Goal: Task Accomplishment & Management: Complete application form

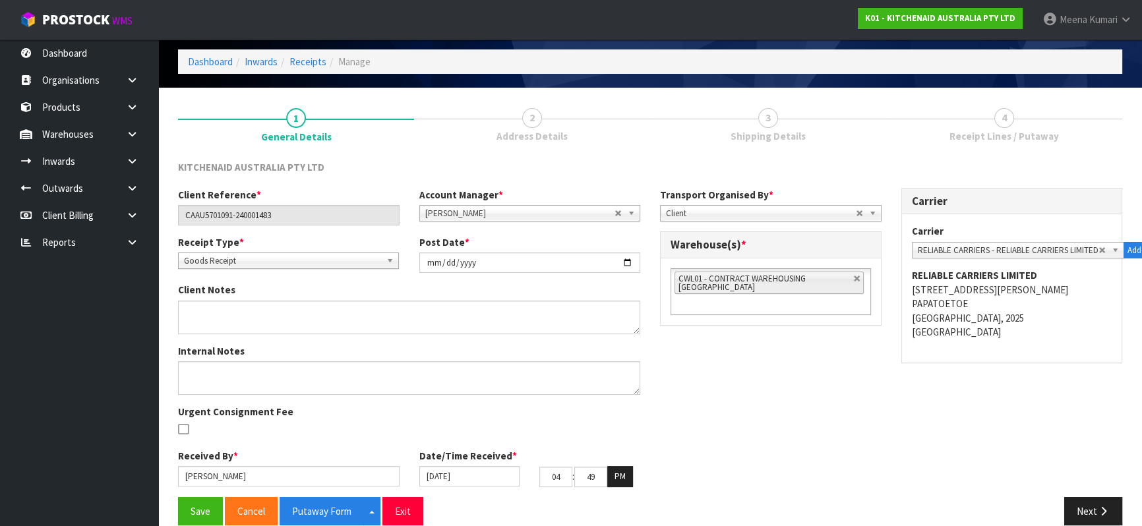
scroll to position [67, 0]
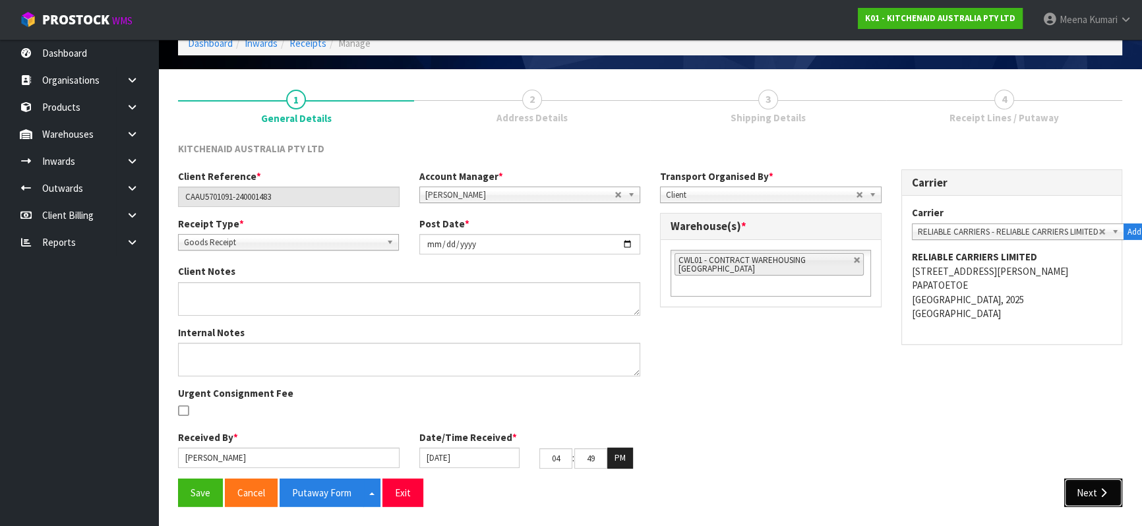
click at [1097, 493] on icon "button" at bounding box center [1103, 493] width 13 height 10
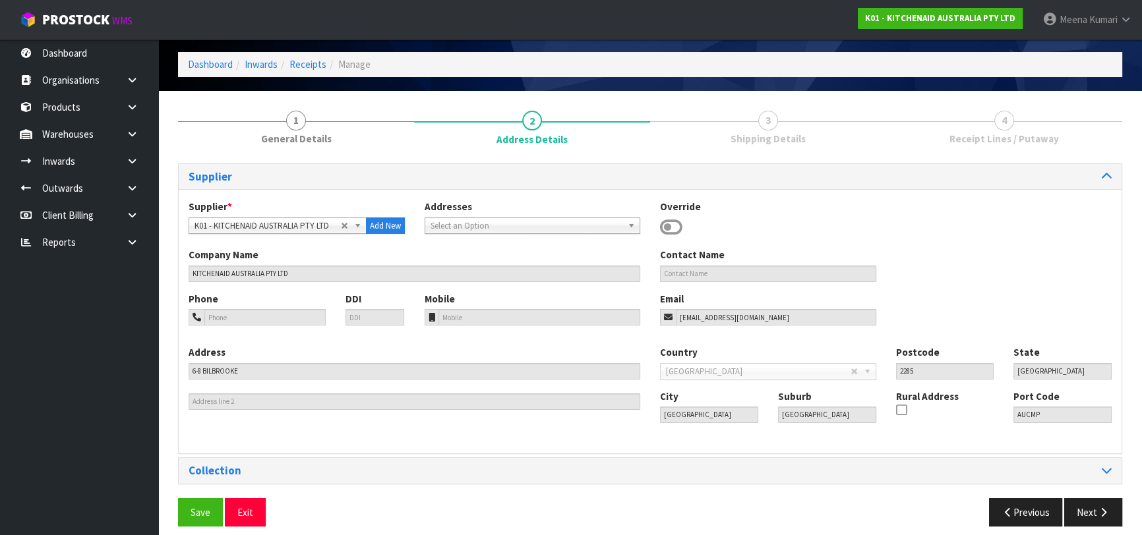
scroll to position [58, 0]
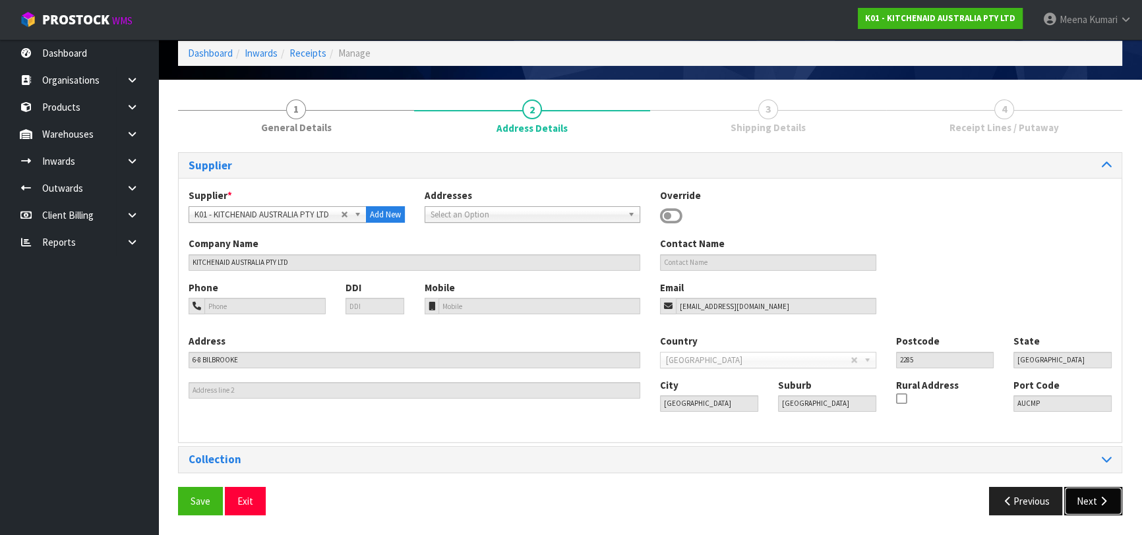
click at [1091, 508] on button "Next" at bounding box center [1093, 501] width 58 height 28
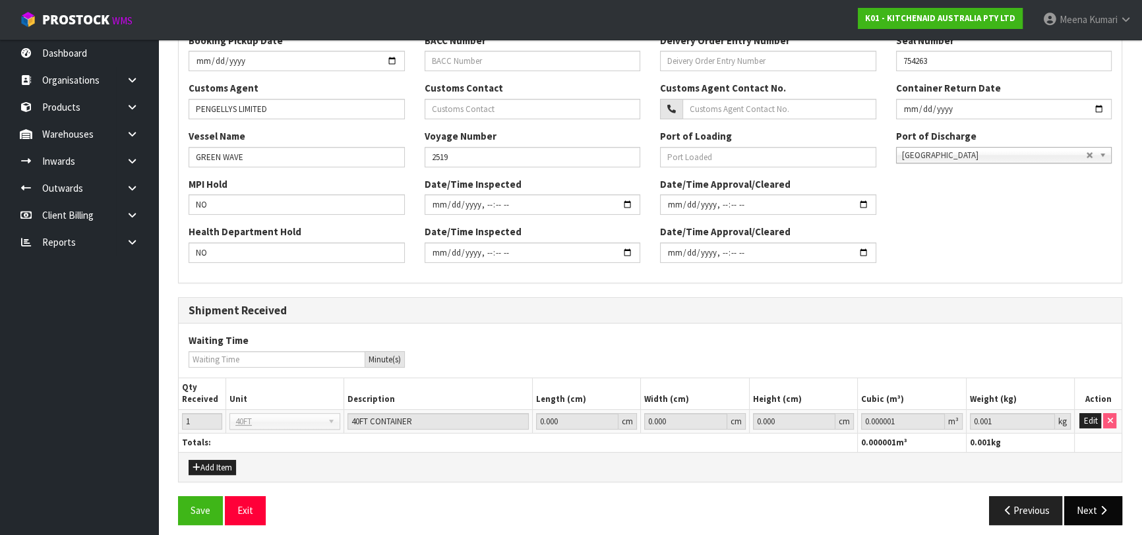
scroll to position [377, 0]
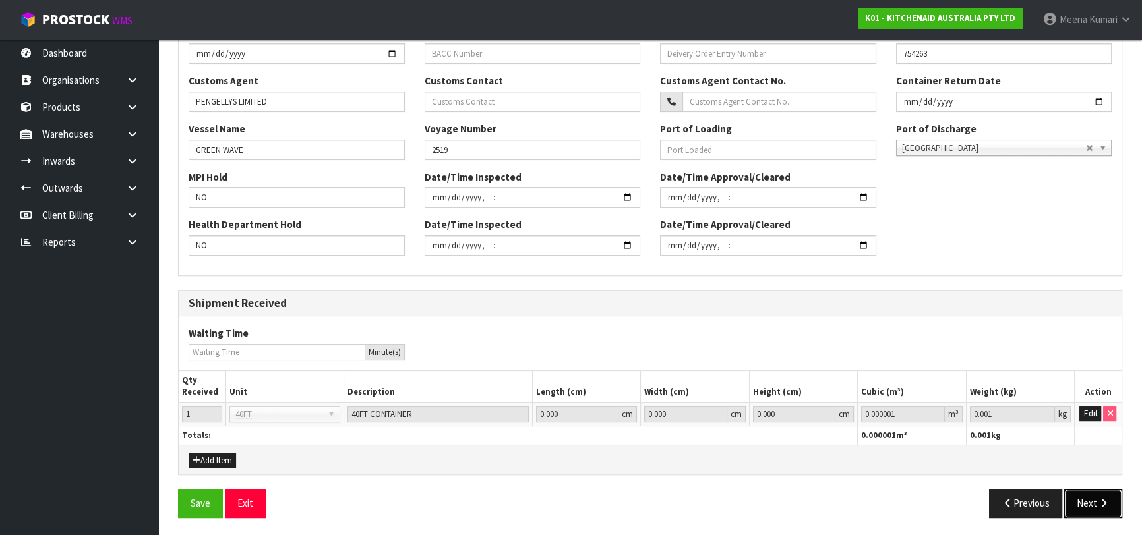
click at [1087, 495] on button "Next" at bounding box center [1093, 503] width 58 height 28
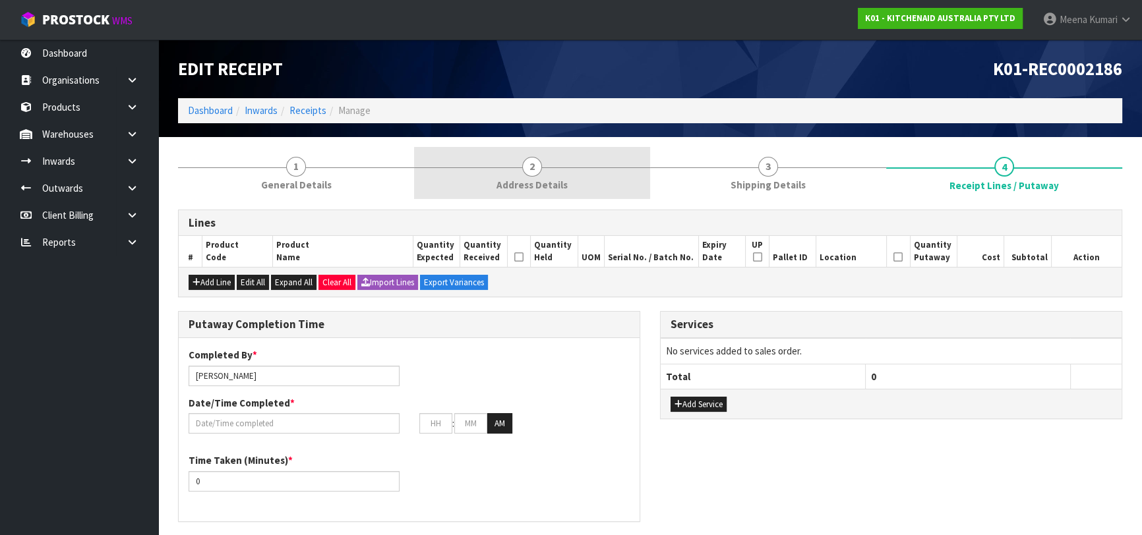
click at [727, 66] on h1 "K01-REC0002186" at bounding box center [891, 68] width 462 height 19
click at [720, 75] on h1 "K01-REC0002186" at bounding box center [891, 68] width 462 height 19
click at [721, 84] on div "K01-REC0002186" at bounding box center [891, 69] width 482 height 59
click at [719, 84] on div "K01-REC0002186" at bounding box center [891, 69] width 482 height 59
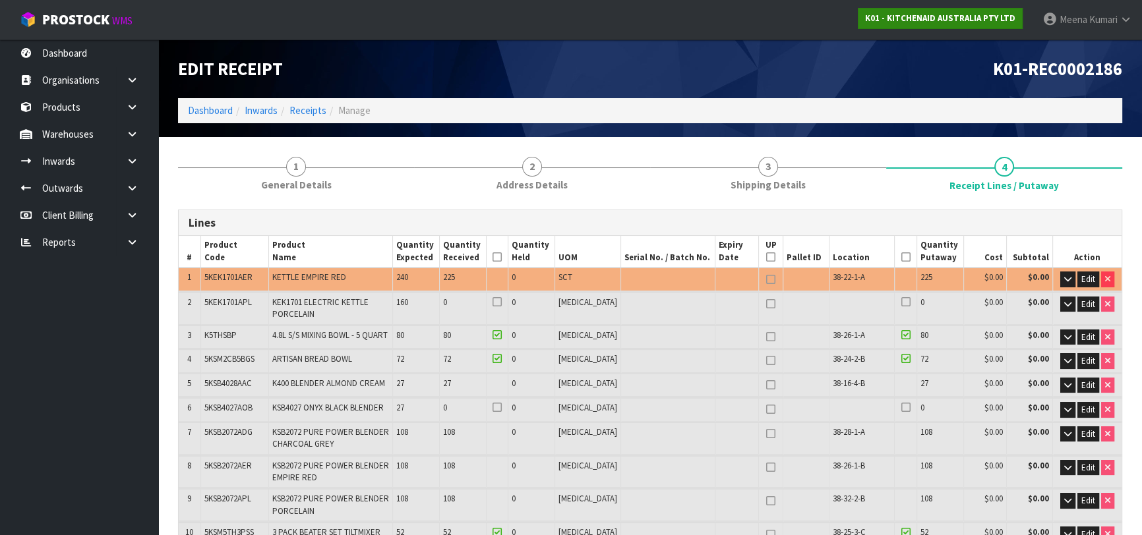
scroll to position [429, 0]
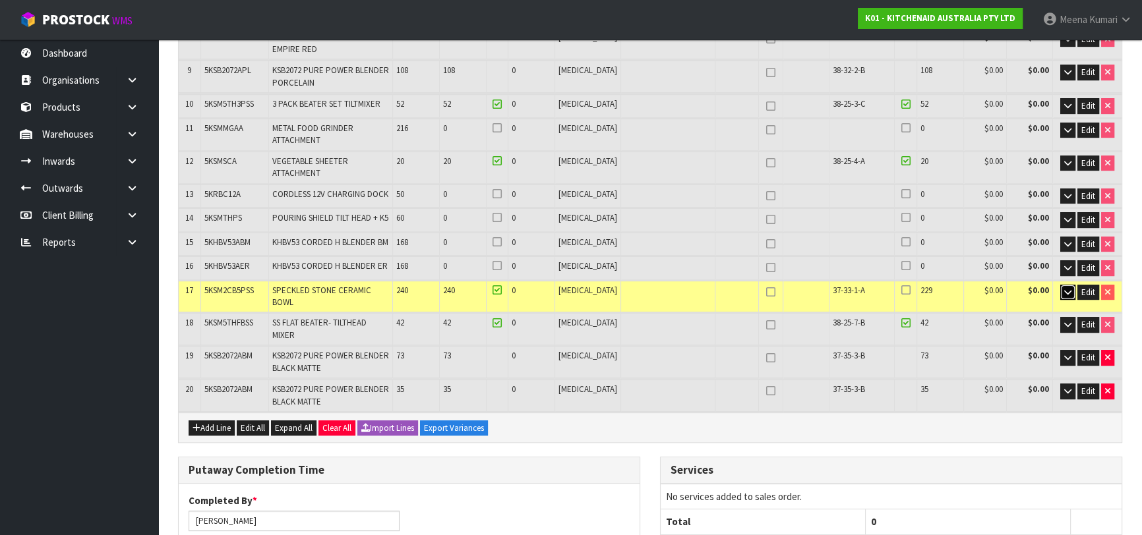
click at [1066, 288] on icon "button" at bounding box center [1067, 292] width 7 height 9
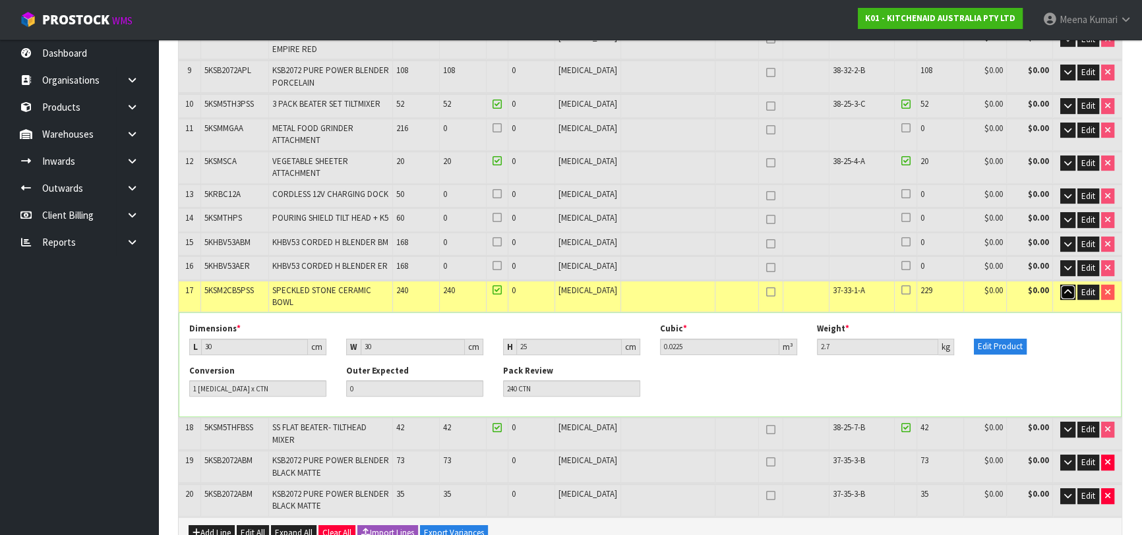
click at [1066, 288] on icon "button" at bounding box center [1067, 292] width 7 height 9
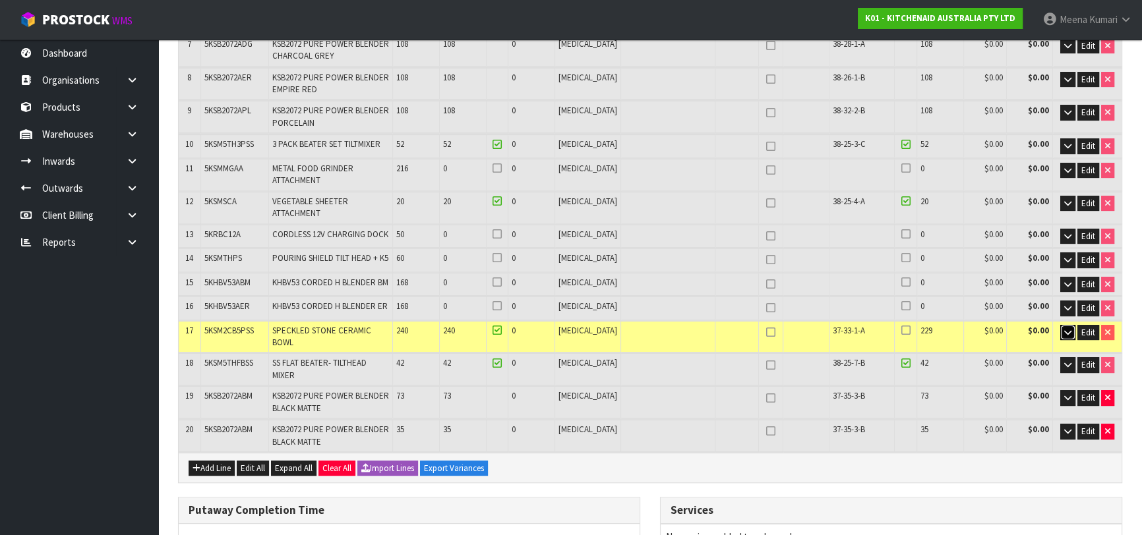
scroll to position [369, 0]
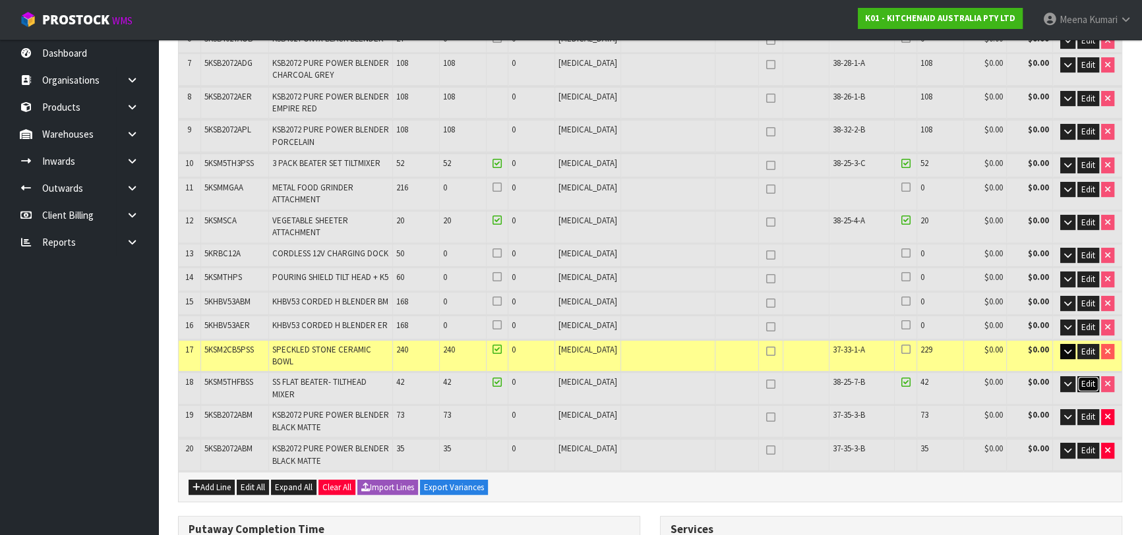
click at [1086, 378] on span "Edit" at bounding box center [1088, 383] width 14 height 11
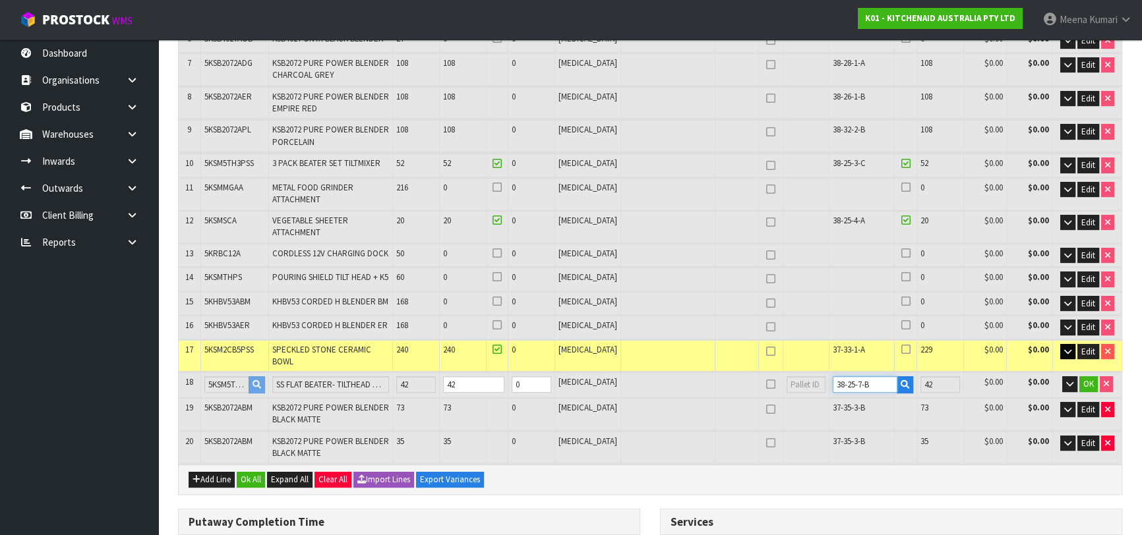
click at [841, 377] on input "38-25-7-B" at bounding box center [865, 385] width 65 height 16
type input "38-27-7-B"
click at [1083, 378] on span "OK" at bounding box center [1088, 383] width 11 height 11
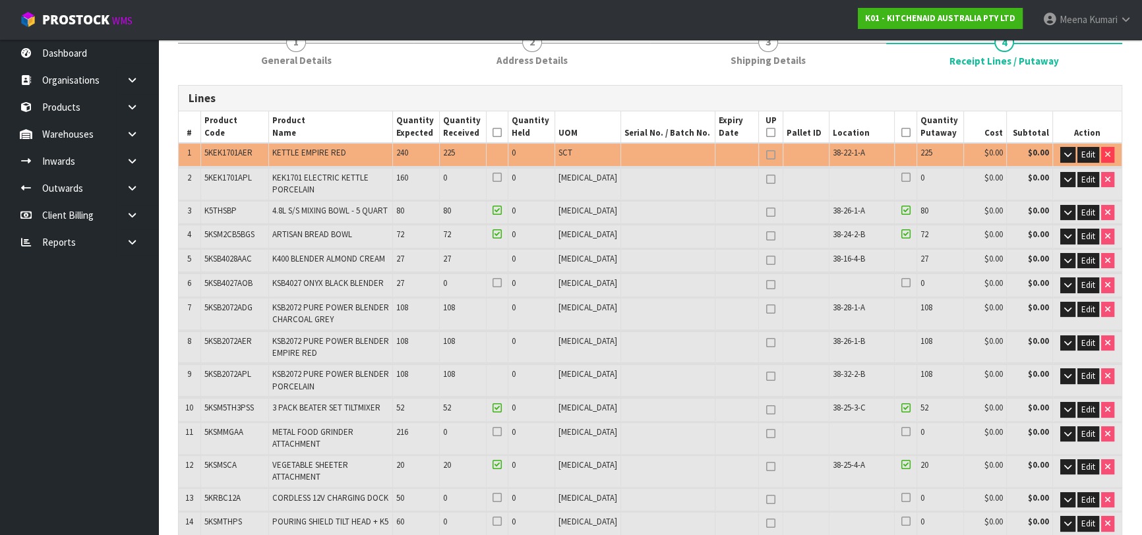
scroll to position [129, 0]
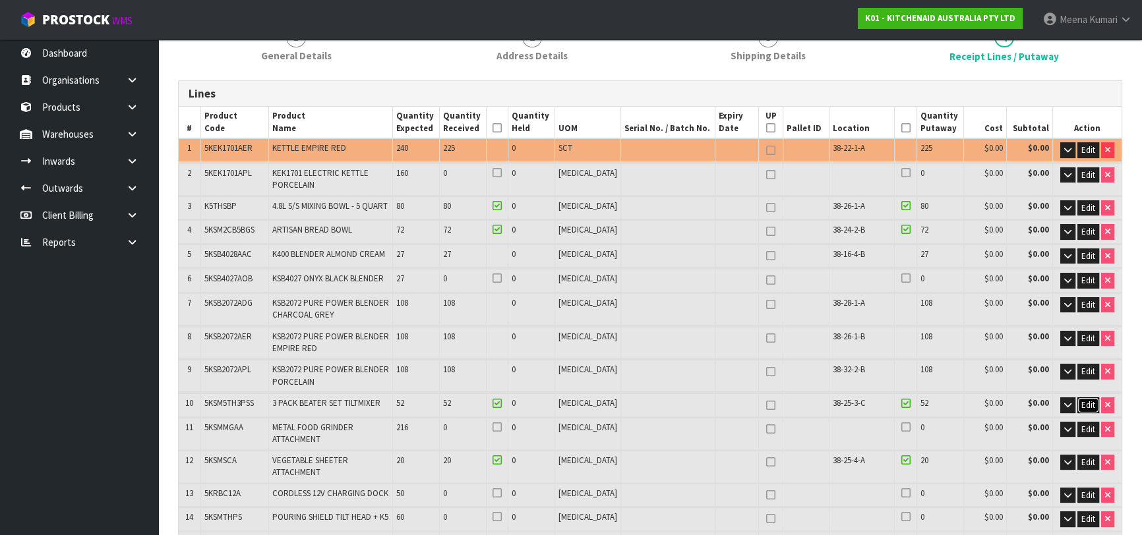
click at [1081, 402] on span "Edit" at bounding box center [1088, 405] width 14 height 11
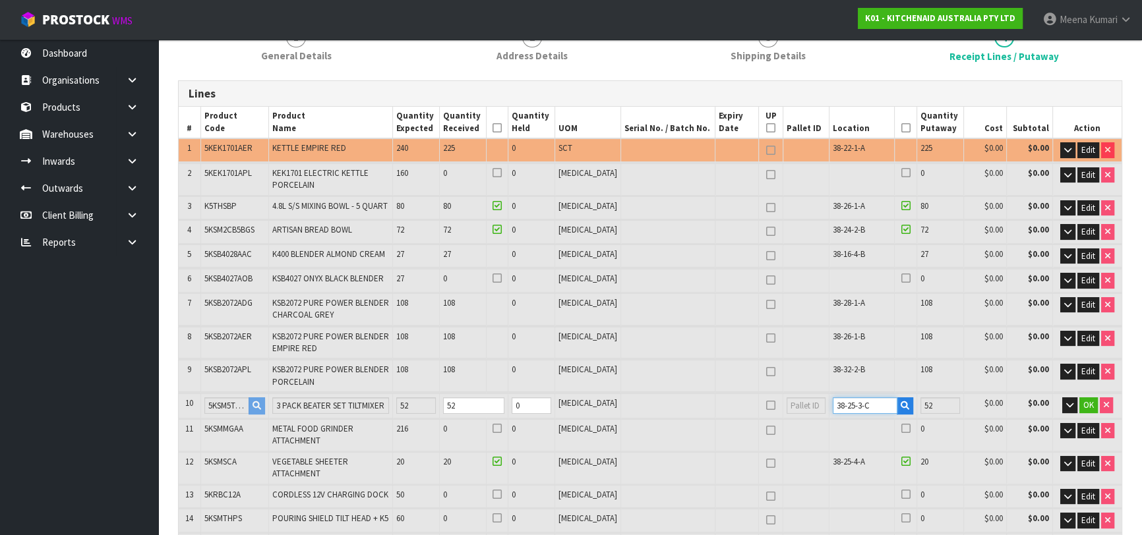
click at [840, 404] on input "38-25-3-C" at bounding box center [865, 406] width 65 height 16
click at [843, 404] on input "38-25-3-C" at bounding box center [865, 406] width 65 height 16
click at [851, 403] on input "38-27-3-C" at bounding box center [865, 406] width 65 height 16
click at [861, 398] on input "38-27-7-C" at bounding box center [865, 406] width 65 height 16
type input "38-27-7-B"
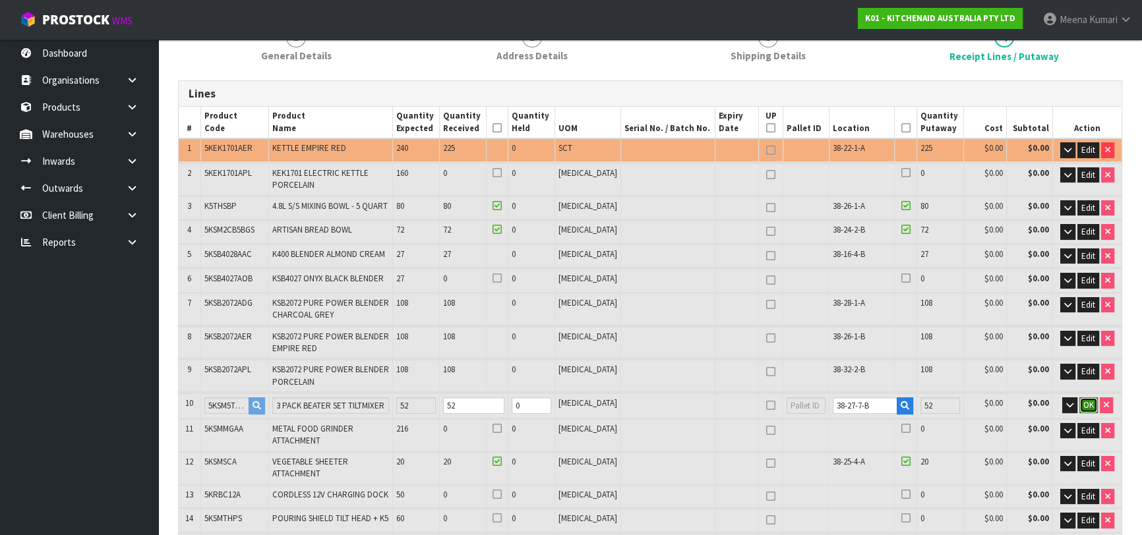
click at [1087, 404] on span "OK" at bounding box center [1088, 405] width 11 height 11
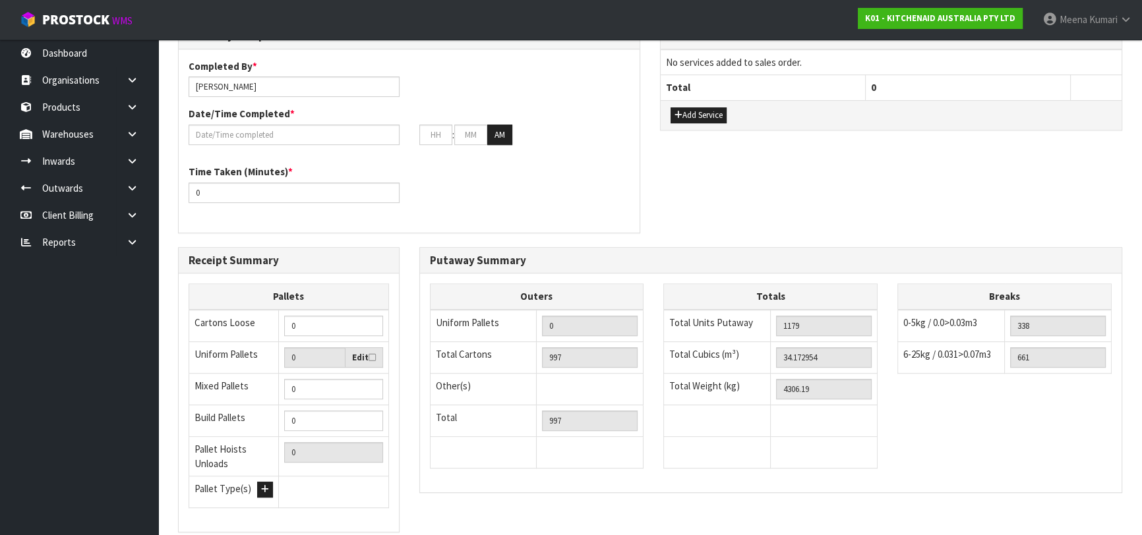
scroll to position [911, 0]
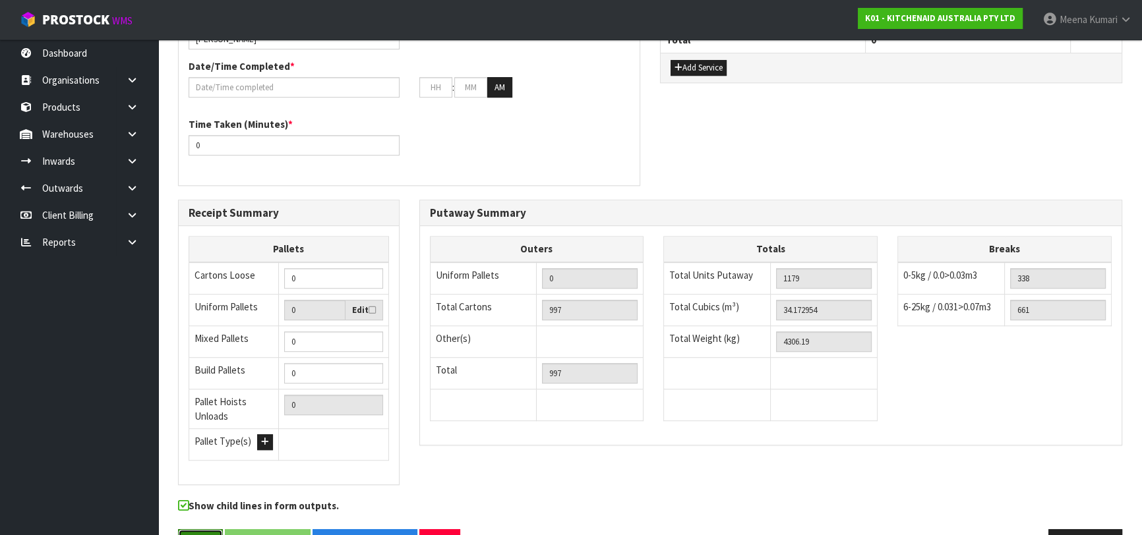
click at [191, 529] on button "Save" at bounding box center [200, 543] width 45 height 28
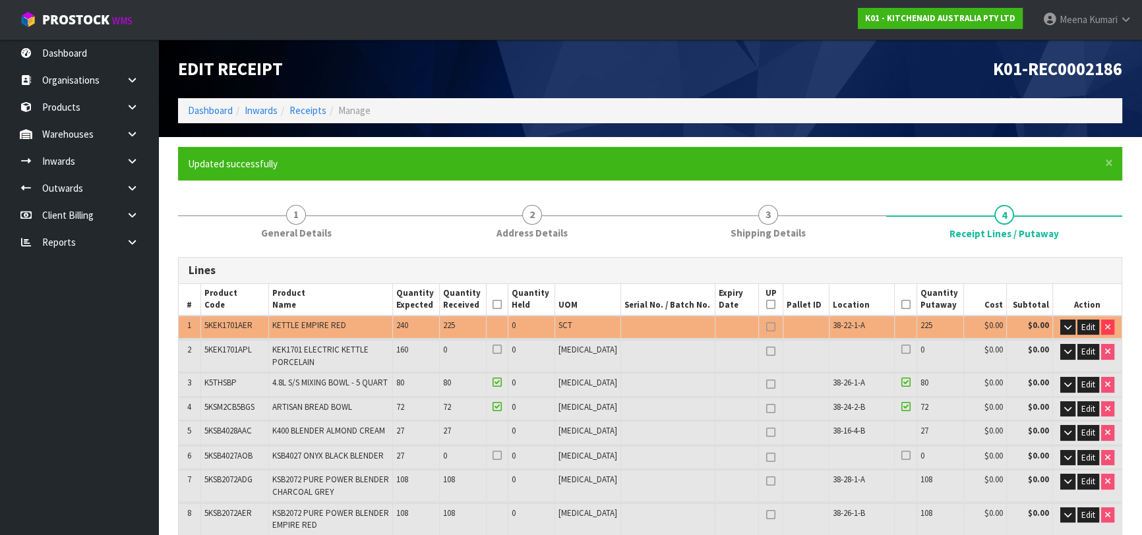
scroll to position [359, 0]
